Goal: Information Seeking & Learning: Check status

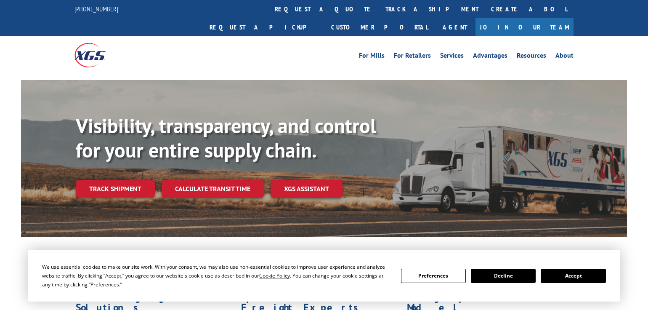
click at [379, 11] on link "track a shipment" at bounding box center [432, 9] width 106 height 18
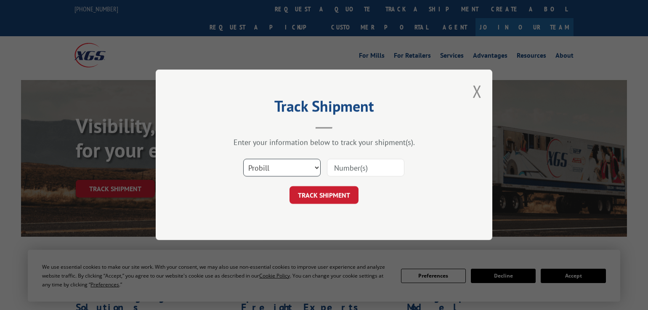
click at [313, 167] on select "Select category... Probill BOL PO" at bounding box center [281, 168] width 77 height 18
select select "po"
click at [243, 159] on select "Select category... Probill BOL PO" at bounding box center [281, 168] width 77 height 18
drag, startPoint x: 347, startPoint y: 167, endPoint x: 353, endPoint y: 170, distance: 7.5
click at [348, 170] on input at bounding box center [365, 168] width 77 height 18
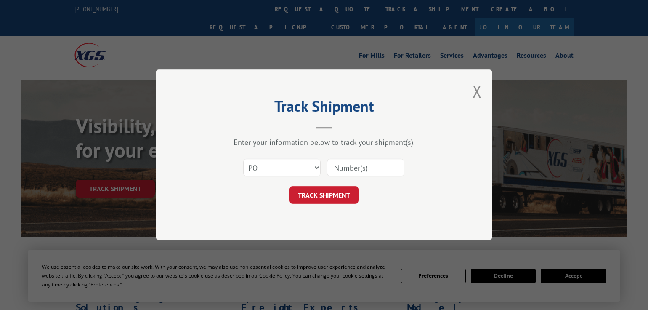
paste input "297276640"
type input "297276640"
click at [339, 194] on button "TRACK SHIPMENT" at bounding box center [323, 195] width 69 height 18
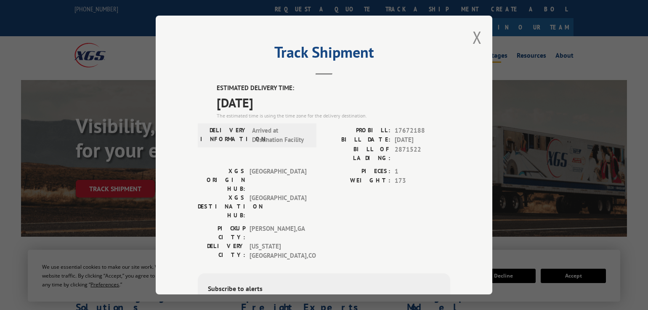
click at [474, 37] on button "Close modal" at bounding box center [476, 37] width 9 height 22
